Goal: Transaction & Acquisition: Purchase product/service

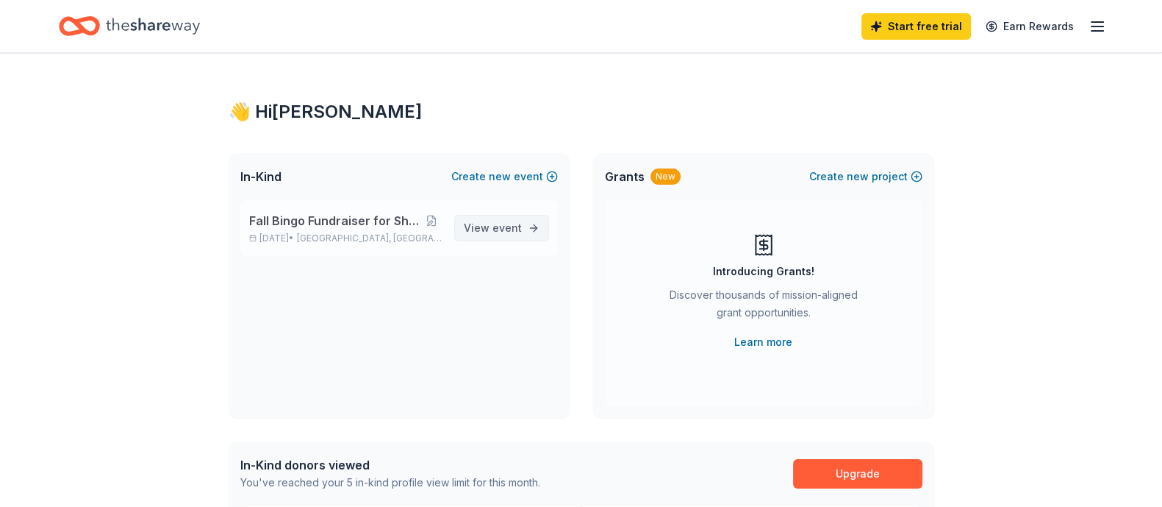
click at [485, 226] on span "View event" at bounding box center [493, 228] width 58 height 18
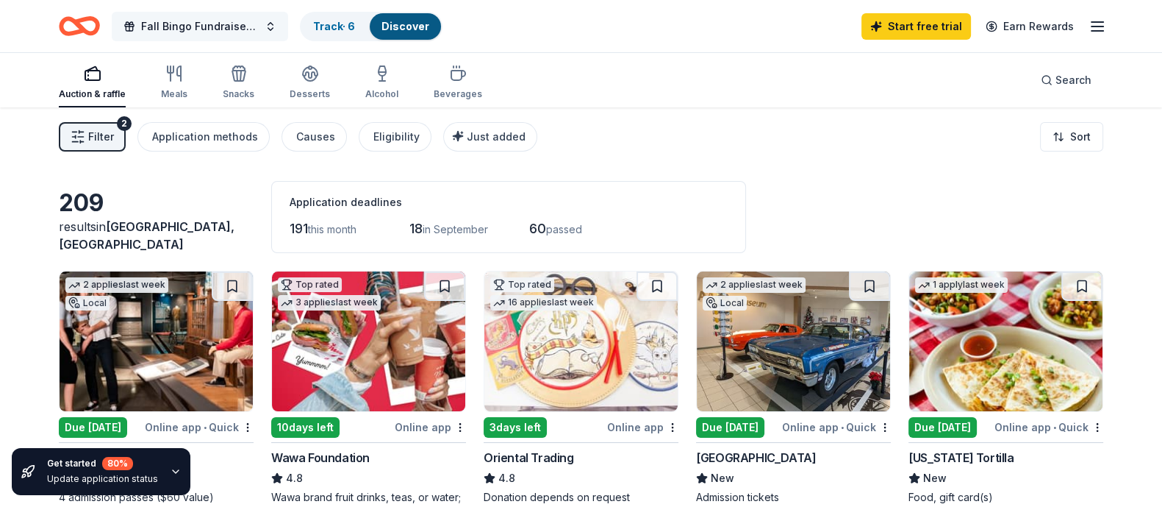
click at [268, 27] on button "Fall Bingo Fundraiser for Shop with a Cop" at bounding box center [200, 26] width 176 height 29
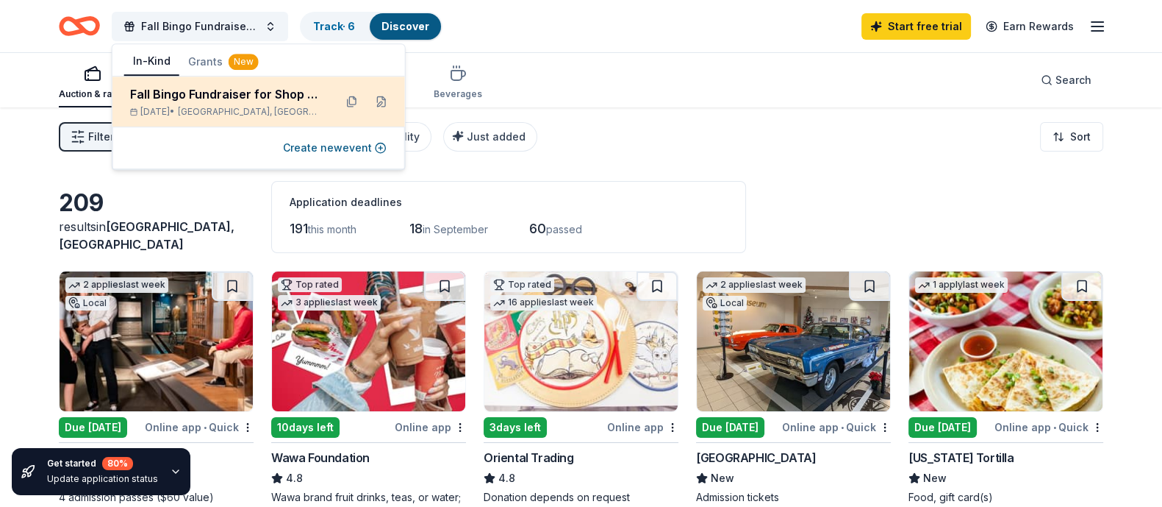
click at [271, 98] on div "Fall Bingo Fundraiser for Shop with a Cop" at bounding box center [226, 94] width 193 height 18
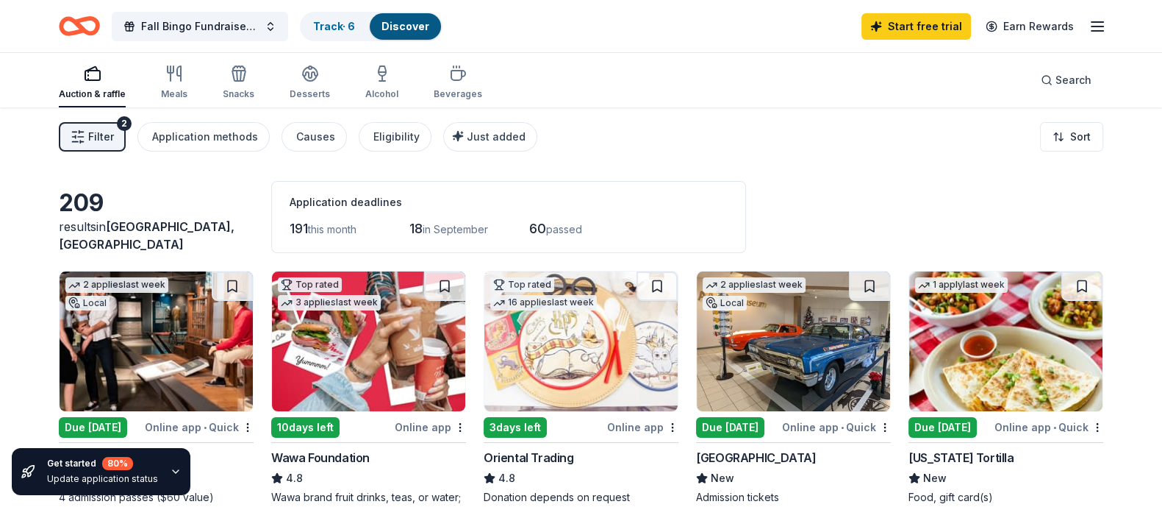
click at [71, 130] on icon "button" at bounding box center [78, 136] width 15 height 15
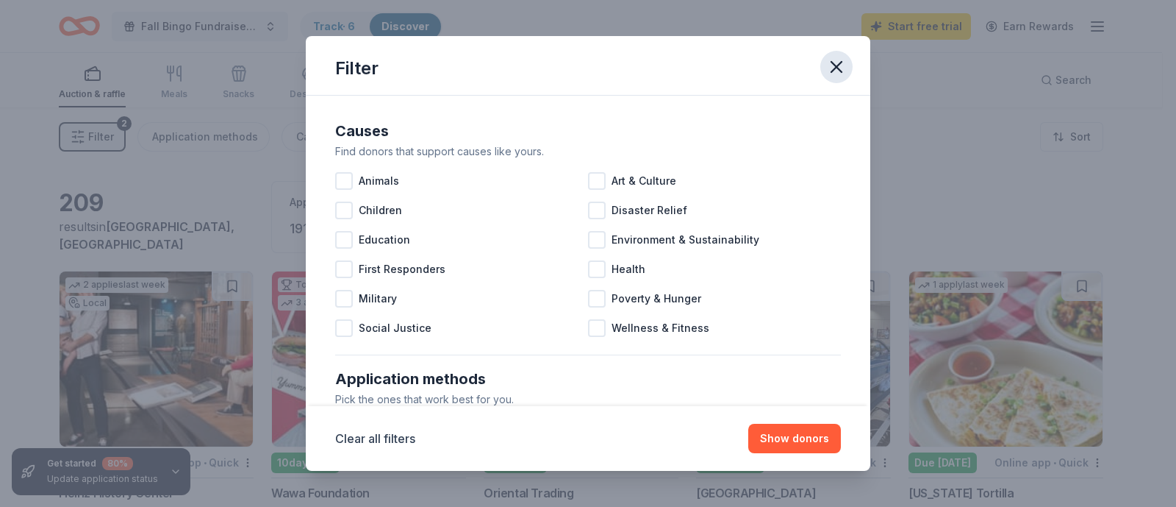
click at [842, 60] on icon "button" at bounding box center [836, 67] width 21 height 21
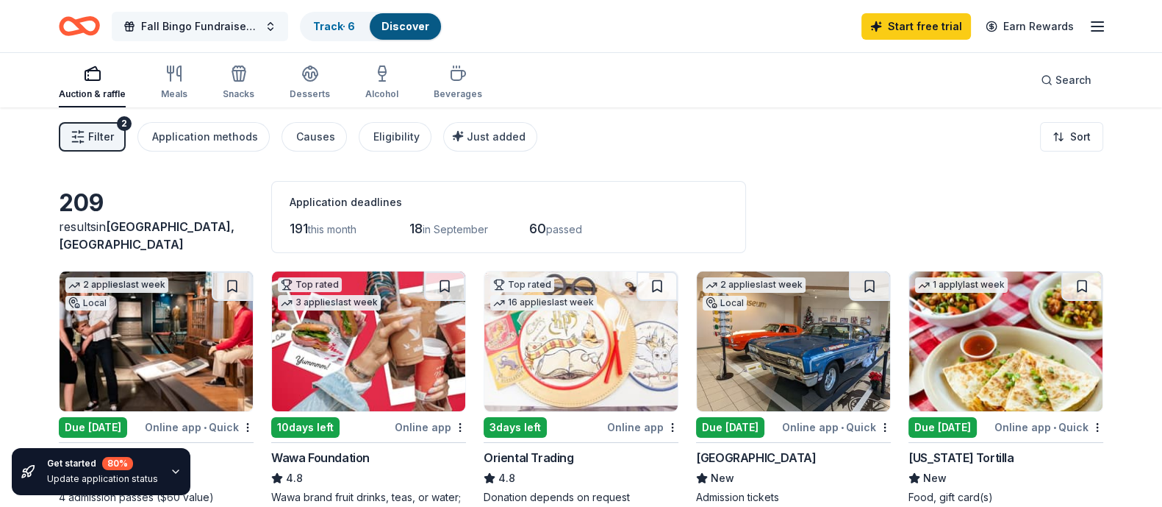
click at [272, 20] on button "Fall Bingo Fundraiser for Shop with a Cop" at bounding box center [200, 26] width 176 height 29
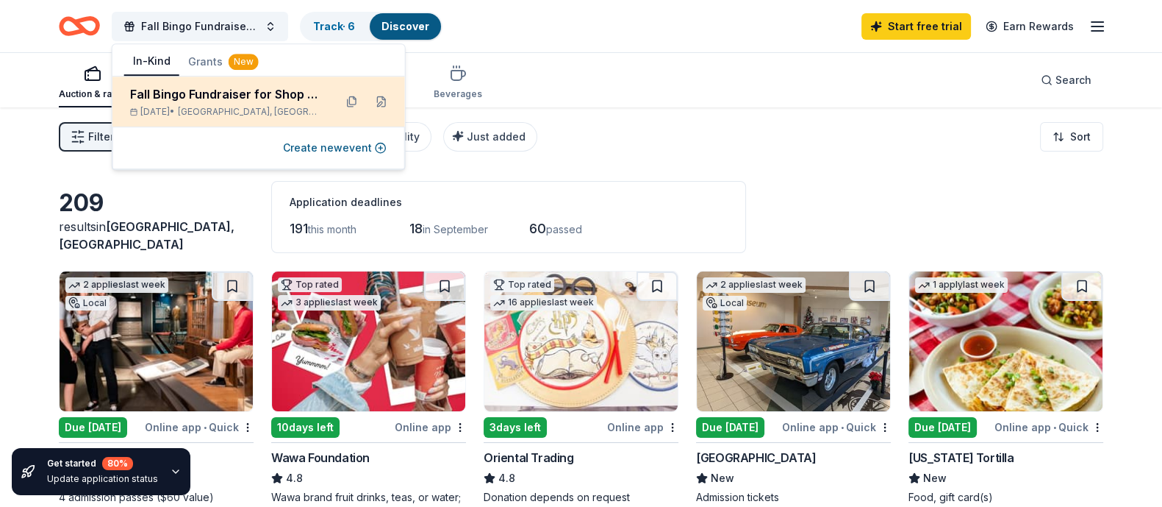
click at [232, 99] on div "Fall Bingo Fundraiser for Shop with a Cop" at bounding box center [226, 94] width 193 height 18
click at [383, 100] on button at bounding box center [382, 102] width 24 height 24
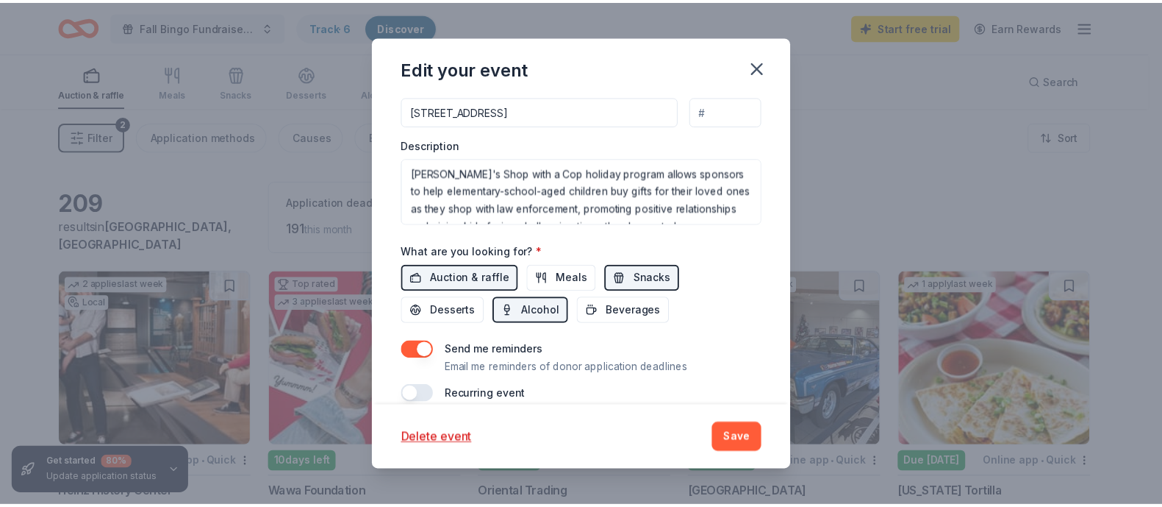
scroll to position [485, 0]
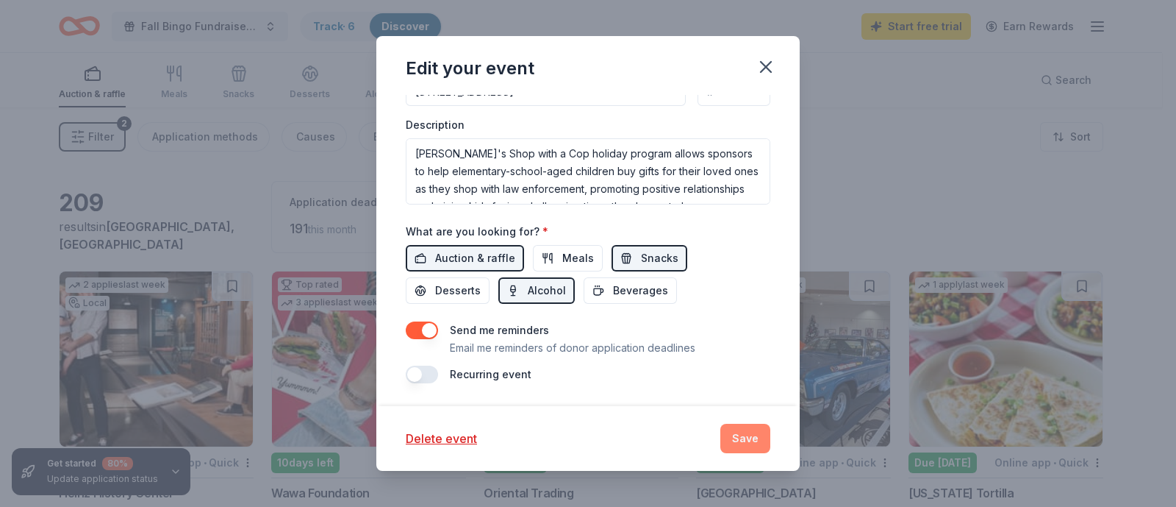
click at [750, 438] on button "Save" at bounding box center [745, 437] width 50 height 29
